Goal: Information Seeking & Learning: Learn about a topic

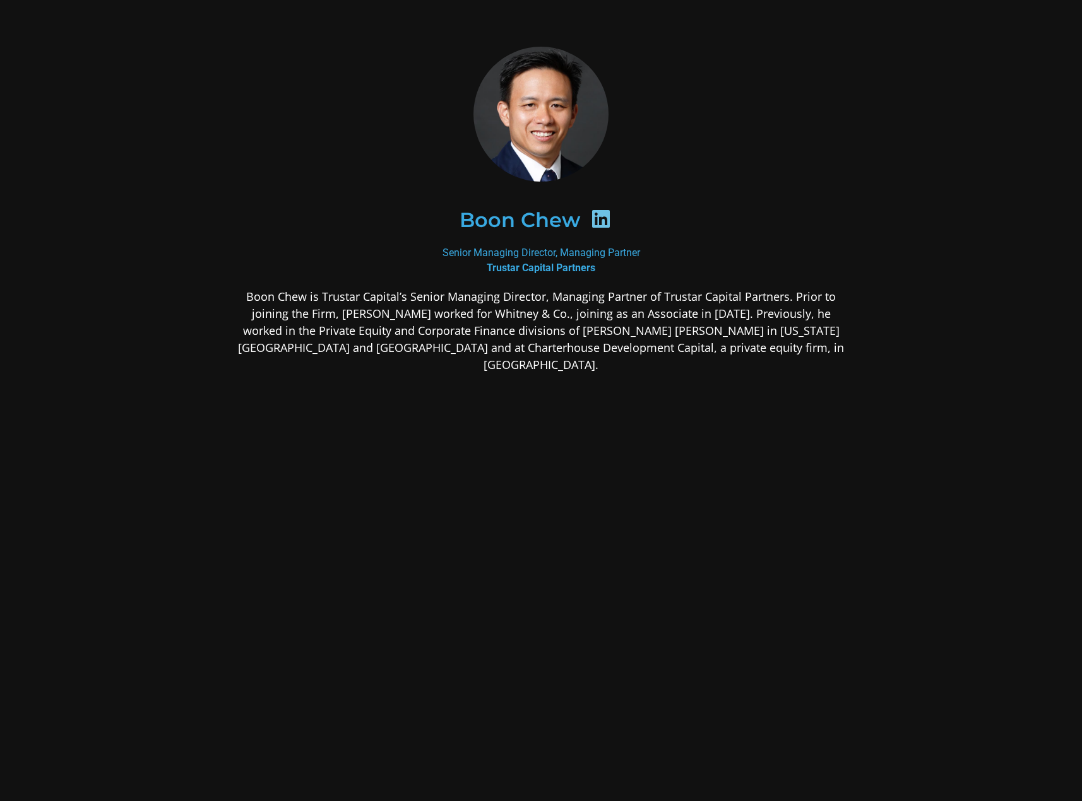
click at [567, 319] on p "Boon Chew is Trustar Capital’s Senior Managing Director, Managing Partner of Tr…" at bounding box center [540, 330] width 613 height 85
click at [733, 309] on p "Boon Chew is Trustar Capital’s Senior Managing Director, Managing Partner of Tr…" at bounding box center [540, 330] width 613 height 85
click at [699, 315] on p "Boon Chew is Trustar Capital’s Senior Managing Director, Managing Partner of Tr…" at bounding box center [540, 330] width 613 height 85
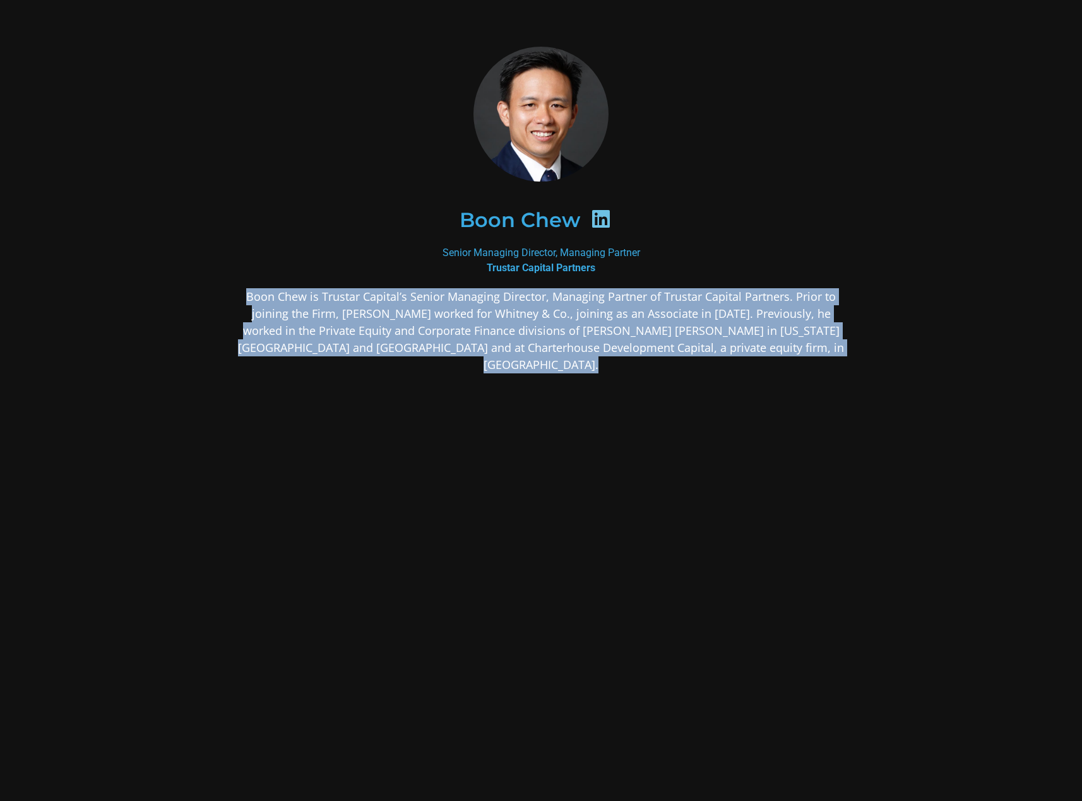
click at [699, 315] on p "Boon Chew is Trustar Capital’s Senior Managing Director, Managing Partner of Tr…" at bounding box center [540, 330] width 613 height 85
click at [695, 320] on p "Boon Chew is Trustar Capital’s Senior Managing Director, Managing Partner of Tr…" at bounding box center [540, 330] width 613 height 85
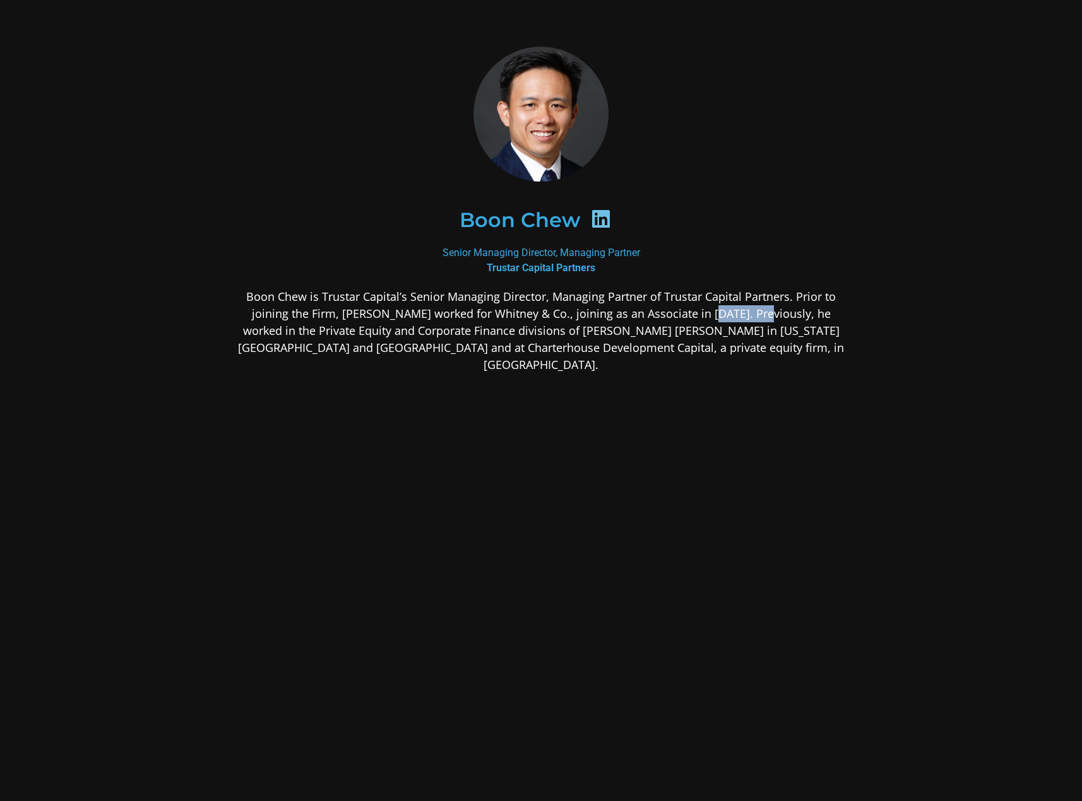
click at [695, 320] on p "Boon Chew is Trustar Capital’s Senior Managing Director, Managing Partner of Tr…" at bounding box center [540, 330] width 613 height 85
click at [709, 326] on p "Boon Chew is Trustar Capital’s Senior Managing Director, Managing Partner of Tr…" at bounding box center [540, 330] width 613 height 85
click at [663, 338] on p "Boon Chew is Trustar Capital’s Senior Managing Director, Managing Partner of Tr…" at bounding box center [540, 330] width 613 height 85
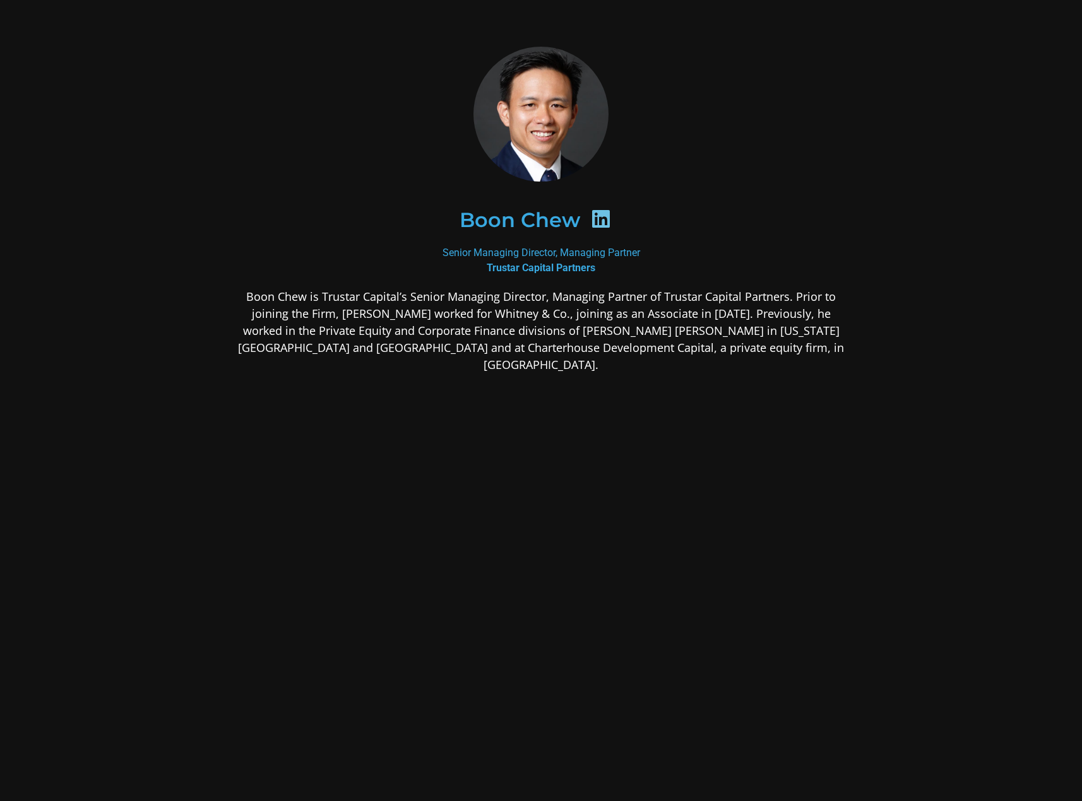
click at [611, 344] on p "Boon Chew is Trustar Capital’s Senior Managing Director, Managing Partner of Tr…" at bounding box center [540, 330] width 613 height 85
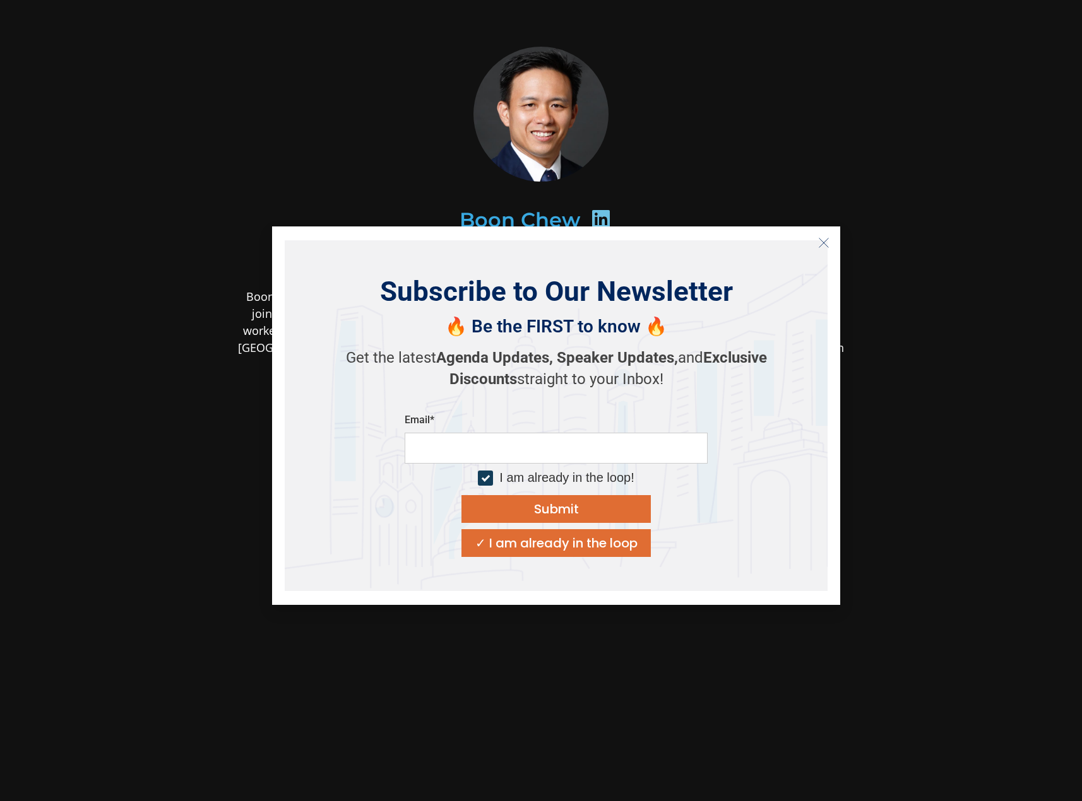
click at [822, 242] on icon "Close" at bounding box center [823, 242] width 11 height 11
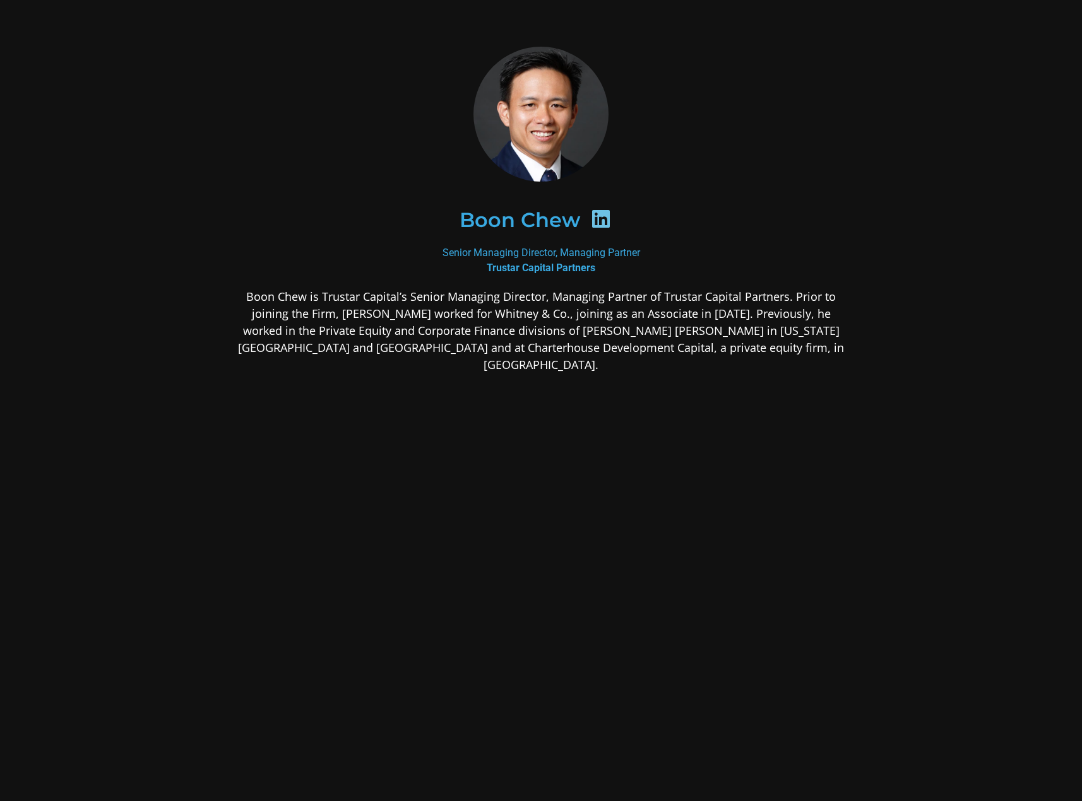
click at [591, 215] on icon at bounding box center [601, 219] width 20 height 20
